Goal: Find specific fact: Find specific page/section

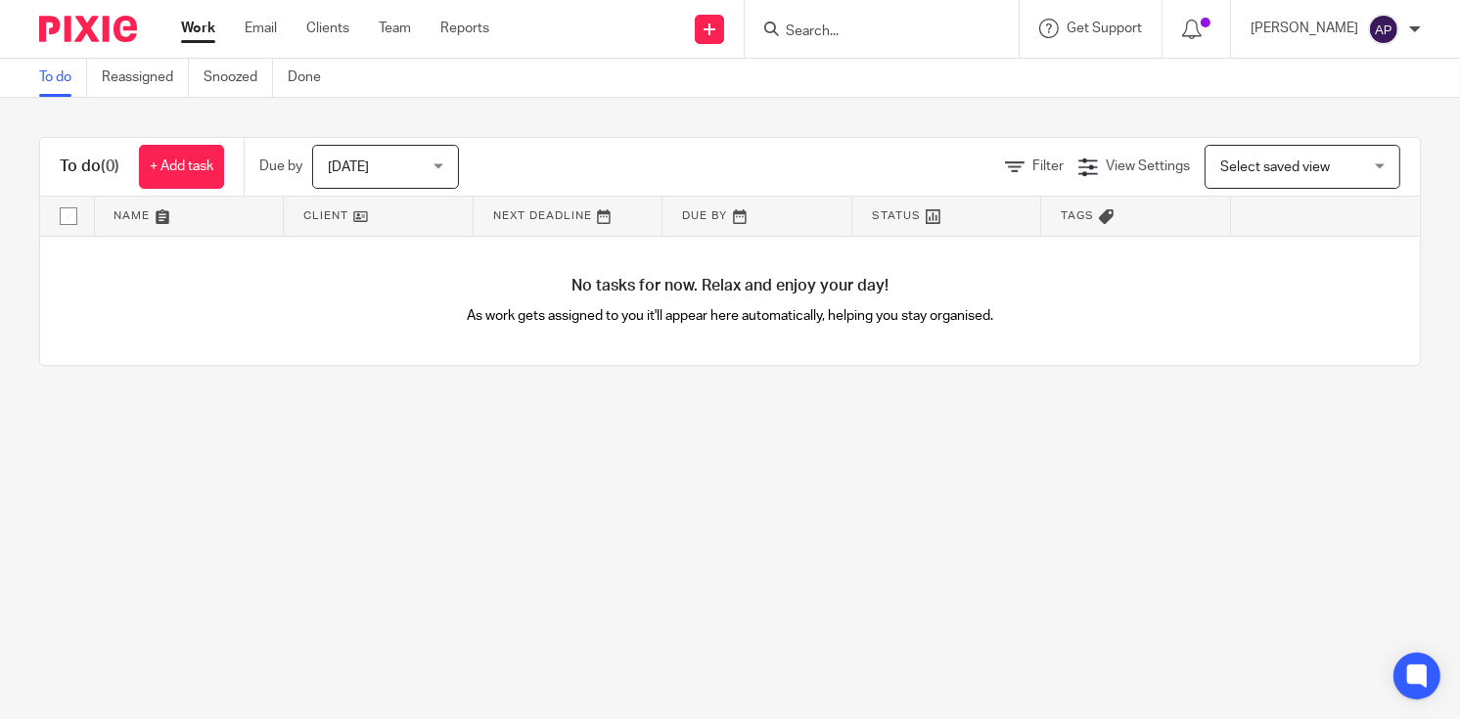
click at [804, 32] on input "Search" at bounding box center [872, 32] width 176 height 18
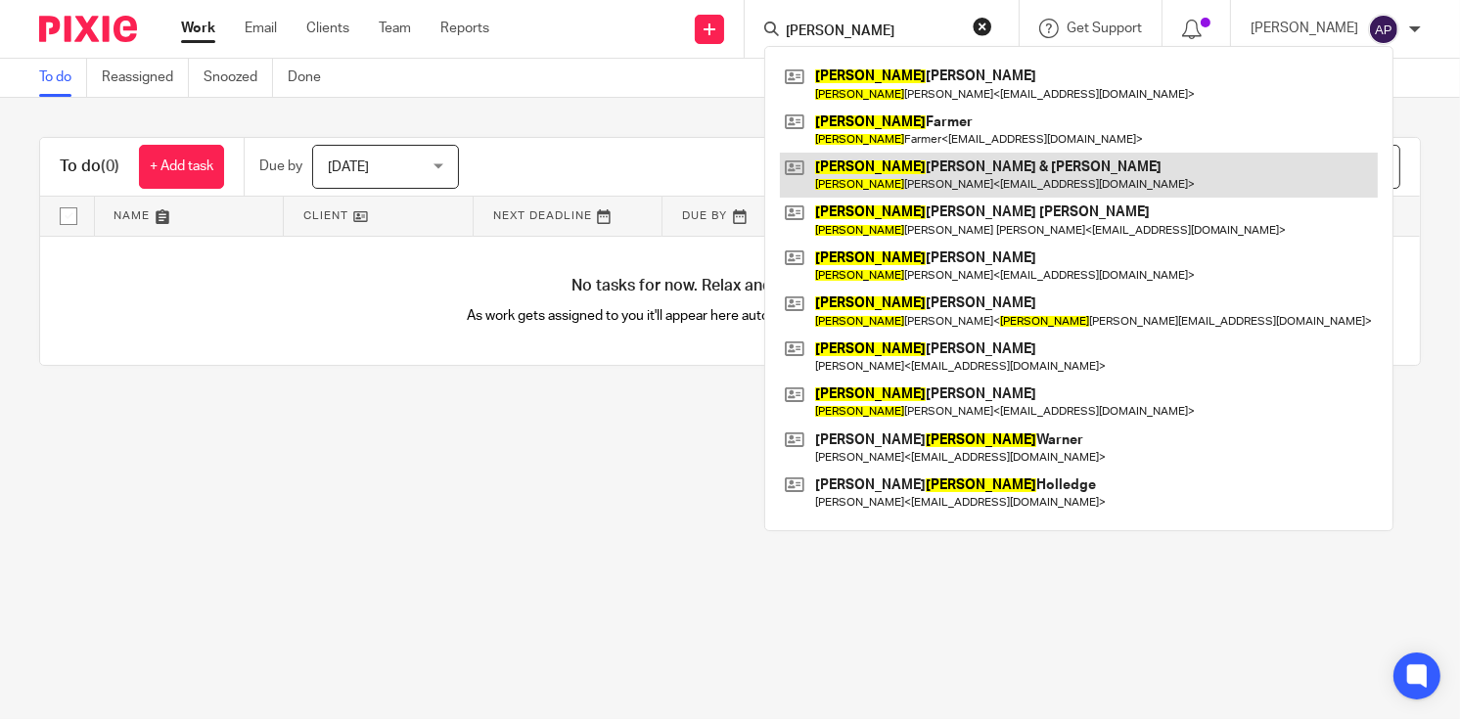
type input "[PERSON_NAME]"
click at [995, 159] on link at bounding box center [1079, 175] width 598 height 45
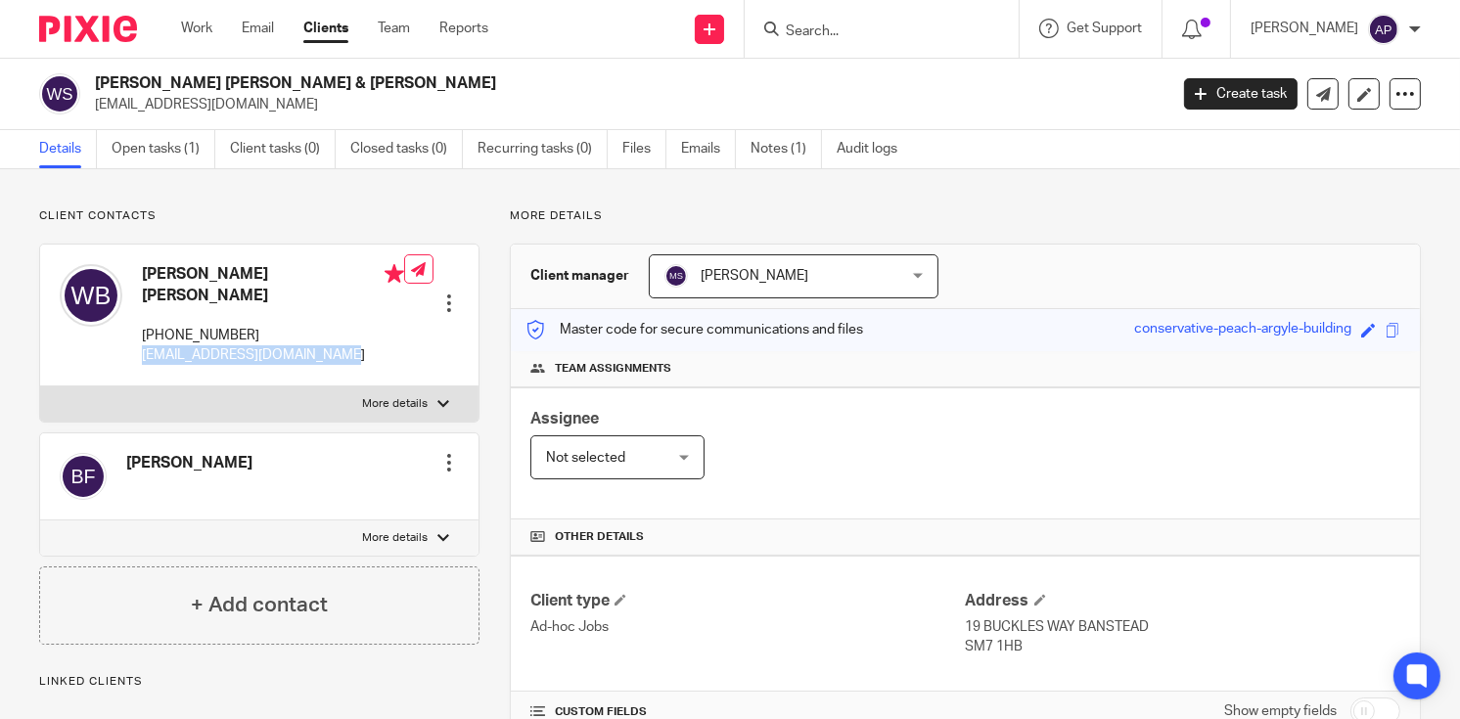
drag, startPoint x: 141, startPoint y: 334, endPoint x: 321, endPoint y: 335, distance: 180.0
click at [321, 335] on div "William Louis Butler +44 787 313 9930 info@pictureresidential.com Edit contact …" at bounding box center [259, 316] width 438 height 142
copy p "info@pictureresidential.com"
click at [837, 27] on input "Search" at bounding box center [872, 32] width 176 height 18
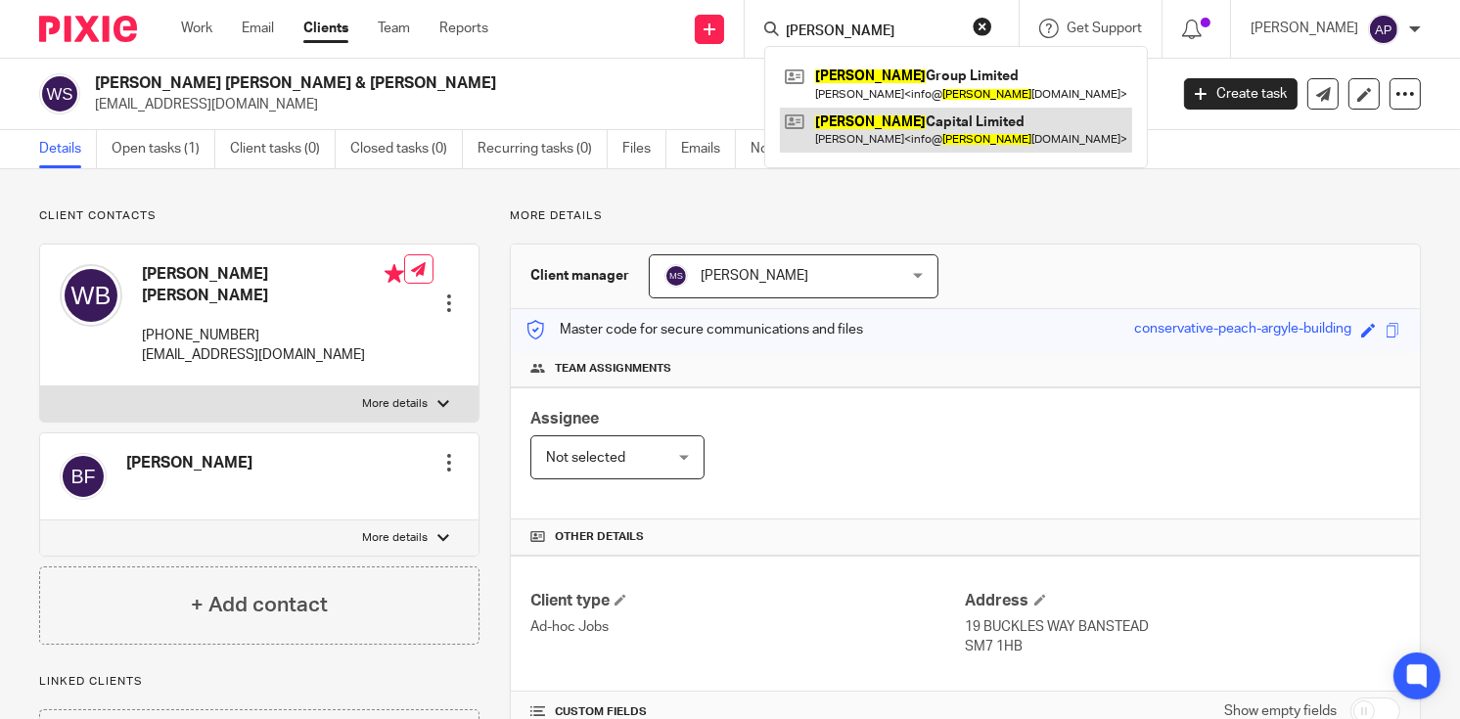
type input "husson"
click at [907, 123] on link at bounding box center [956, 130] width 352 height 45
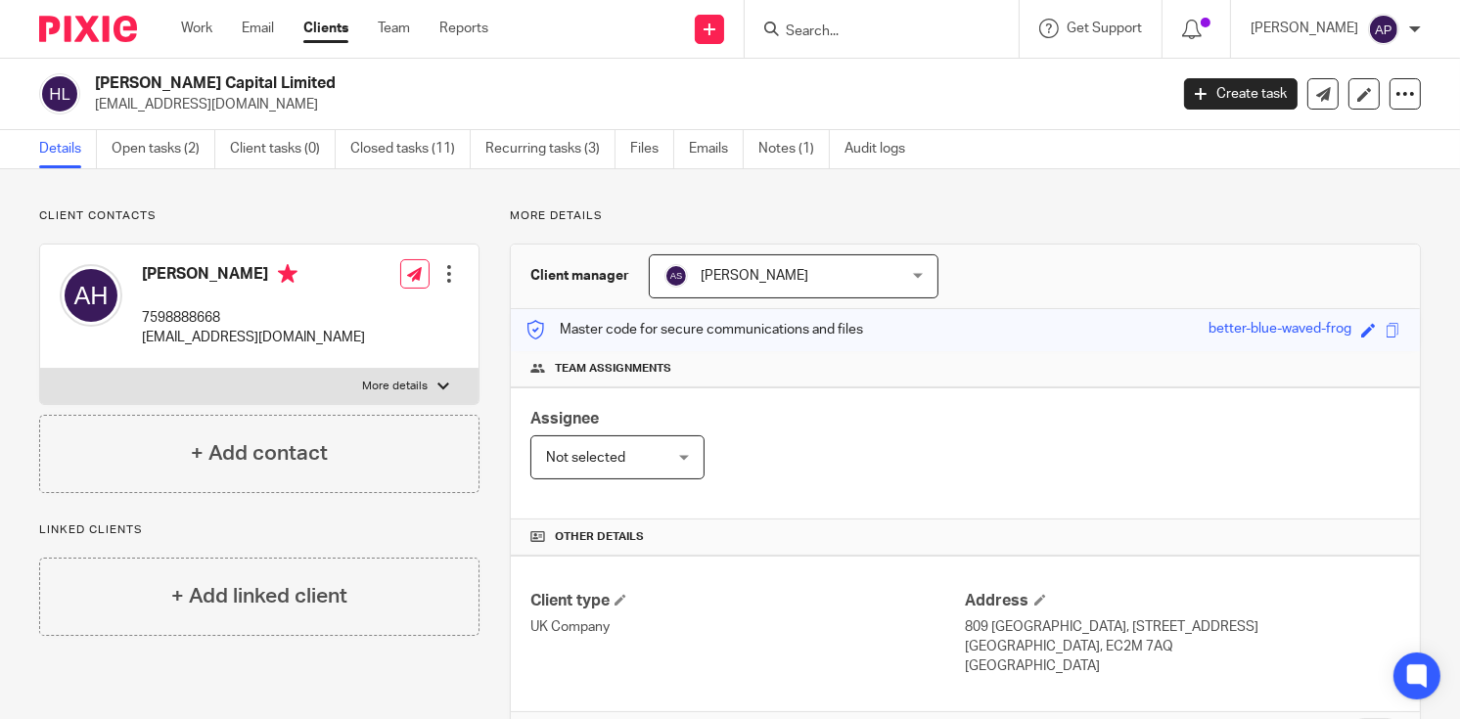
drag, startPoint x: 95, startPoint y: 81, endPoint x: 286, endPoint y: 77, distance: 190.8
click at [286, 77] on h2 "Husson Capital Limited" at bounding box center [518, 83] width 847 height 21
copy h2 "[PERSON_NAME] Capital Limited"
click at [806, 27] on input "Search" at bounding box center [872, 32] width 176 height 18
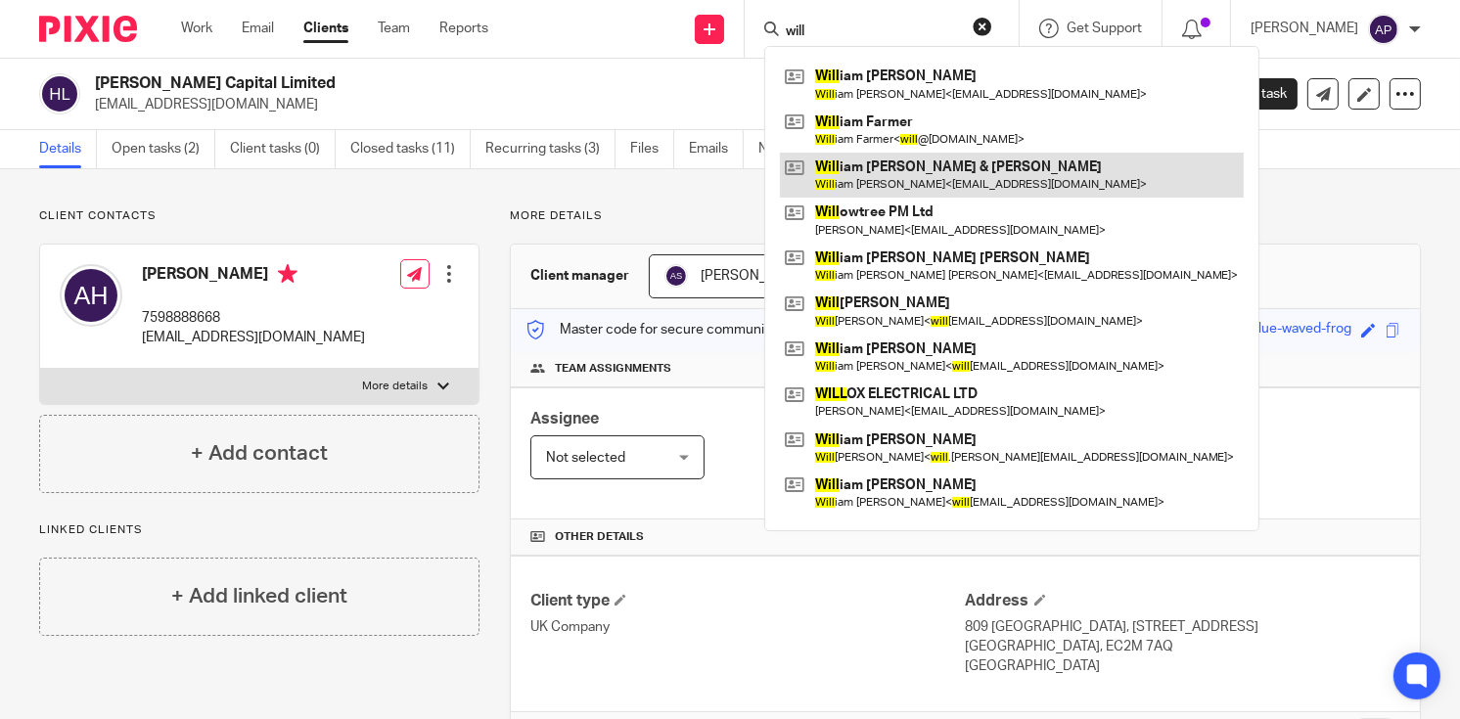
type input "will"
click at [918, 184] on link at bounding box center [1012, 175] width 464 height 45
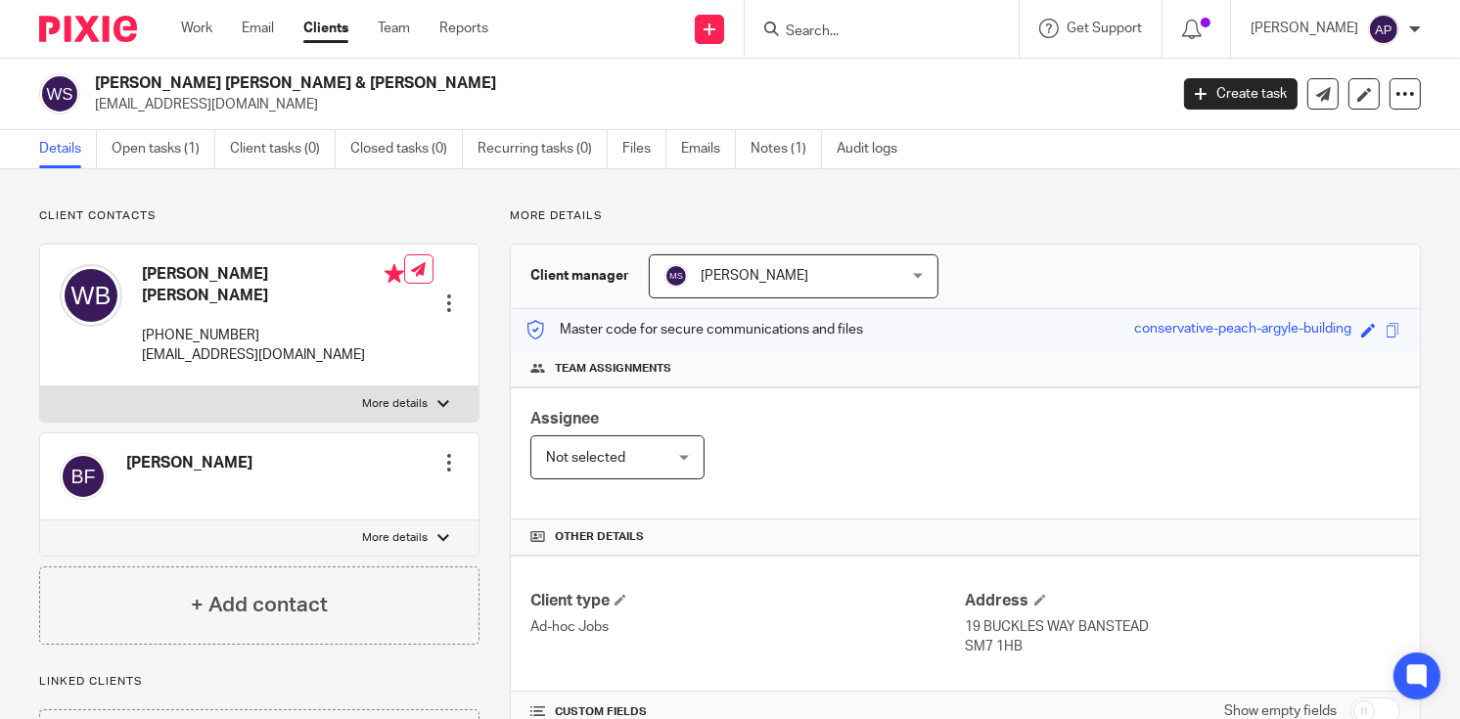
drag, startPoint x: 142, startPoint y: 273, endPoint x: 289, endPoint y: 280, distance: 146.9
click at [289, 280] on h4 "William Louis Butler" at bounding box center [273, 285] width 262 height 42
copy h4 "William Louis Butler"
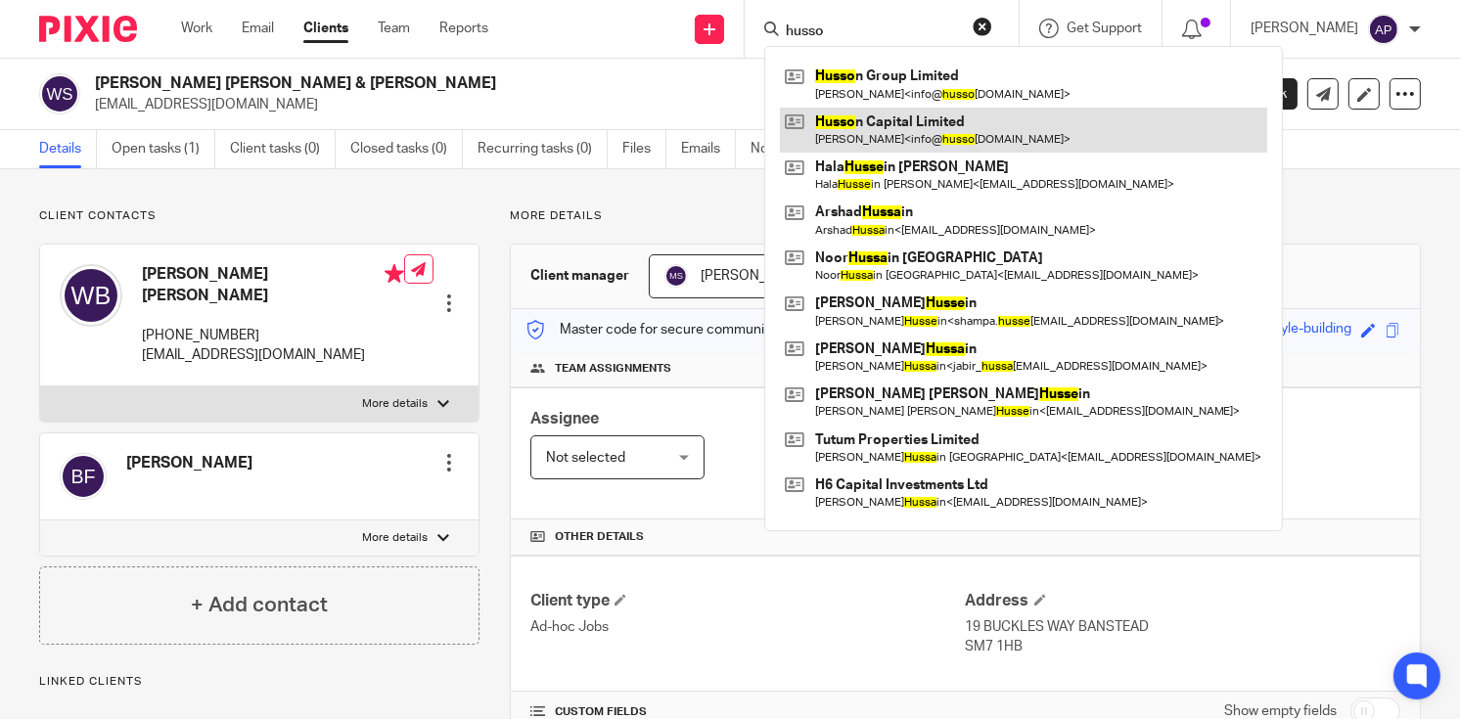
type input "husso"
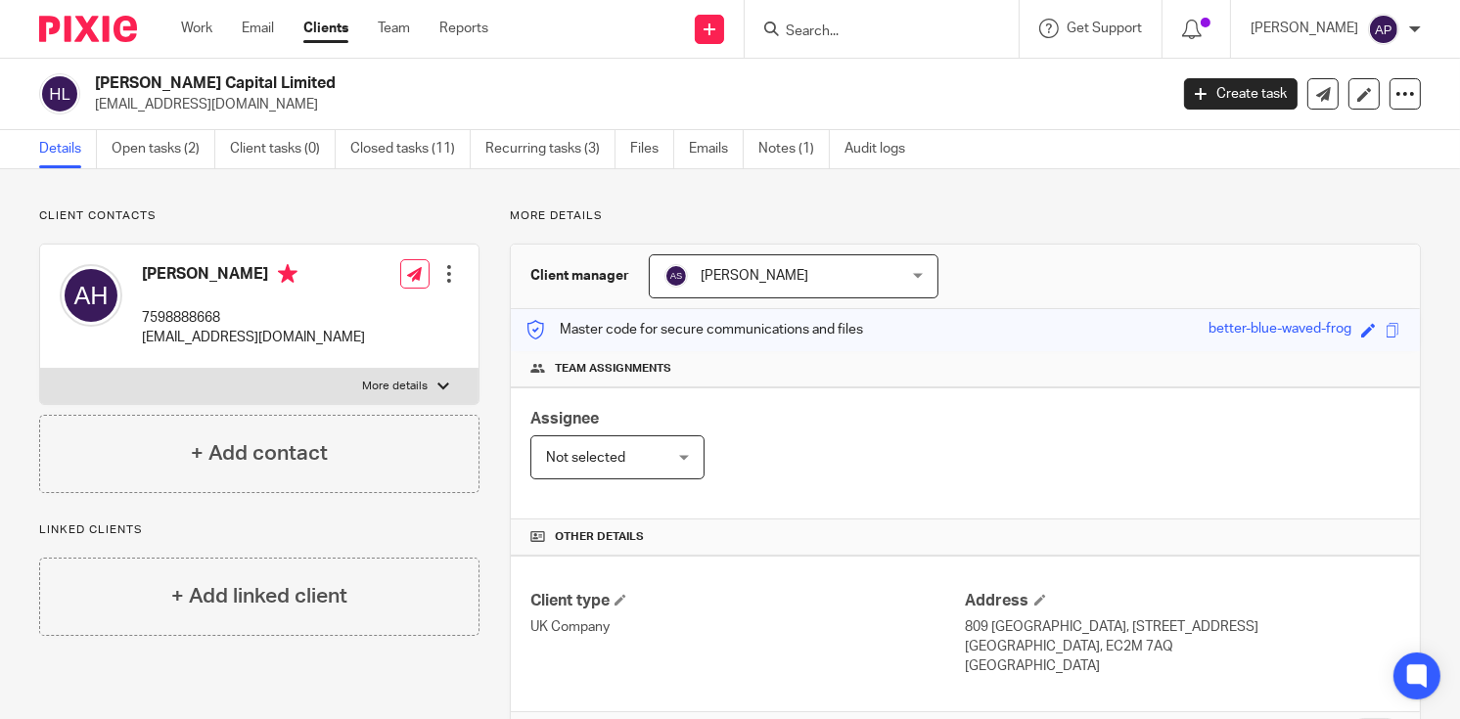
drag, startPoint x: 142, startPoint y: 271, endPoint x: 236, endPoint y: 273, distance: 93.9
click at [236, 273] on h4 "[PERSON_NAME]" at bounding box center [253, 276] width 223 height 24
copy h4 "[PERSON_NAME]"
